Goal: Task Accomplishment & Management: Manage account settings

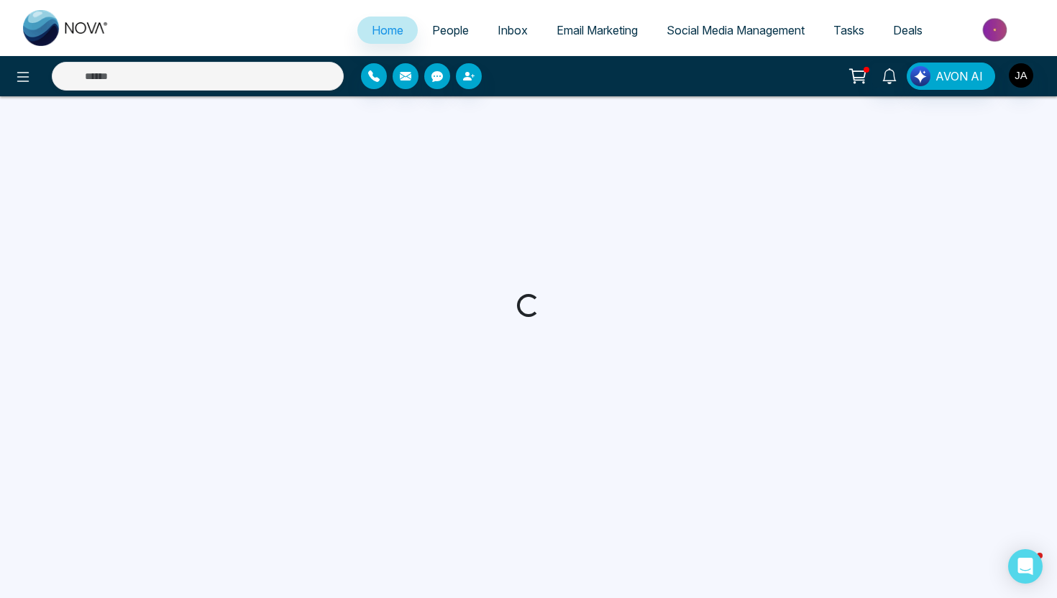
select select "*"
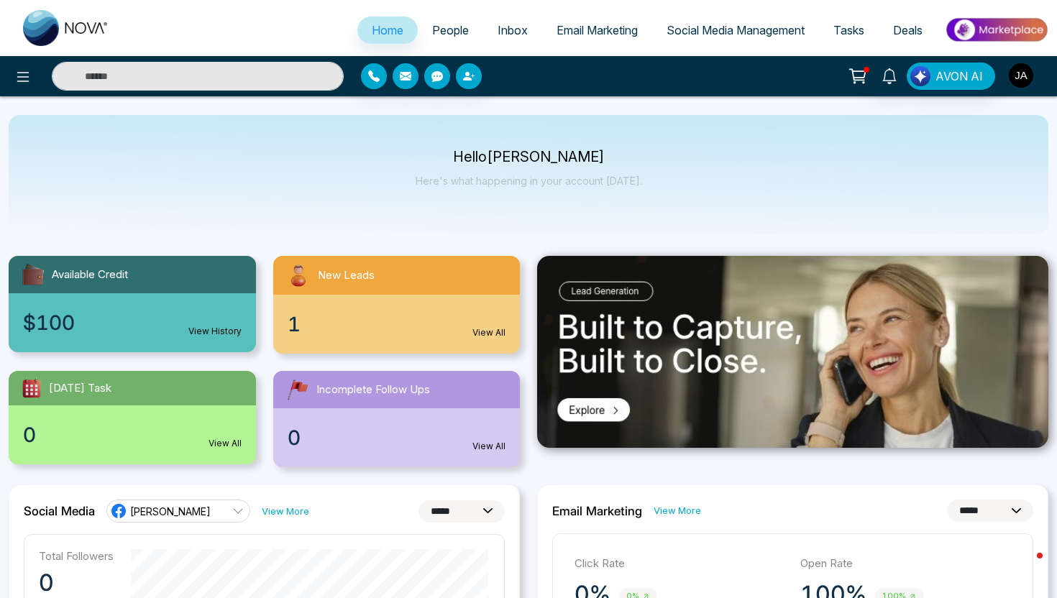
click at [1021, 71] on img "button" at bounding box center [1020, 75] width 24 height 24
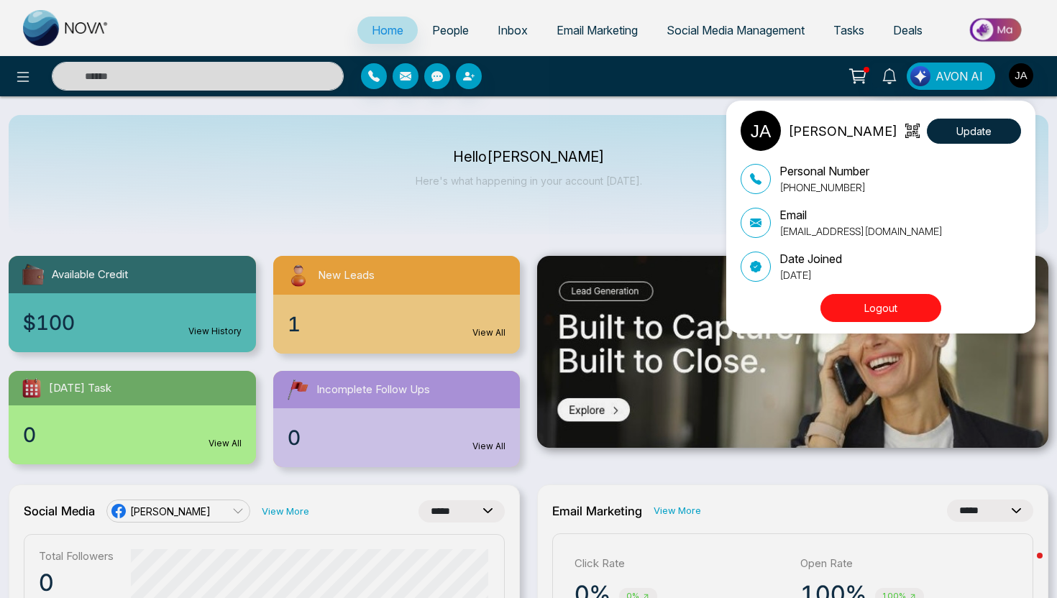
click at [919, 309] on button "Logout" at bounding box center [880, 308] width 121 height 28
